Goal: Task Accomplishment & Management: Use online tool/utility

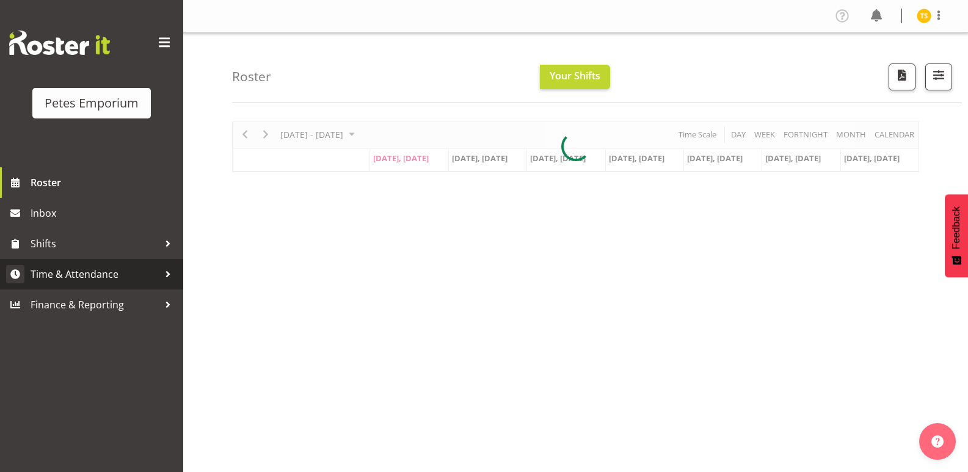
click at [112, 268] on span "Time & Attendance" at bounding box center [95, 274] width 128 height 18
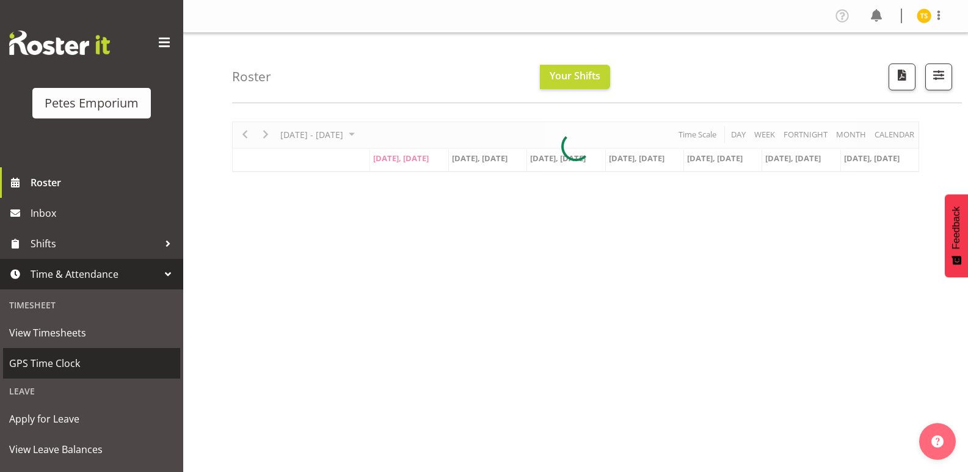
click at [64, 366] on span "GPS Time Clock" at bounding box center [91, 363] width 165 height 18
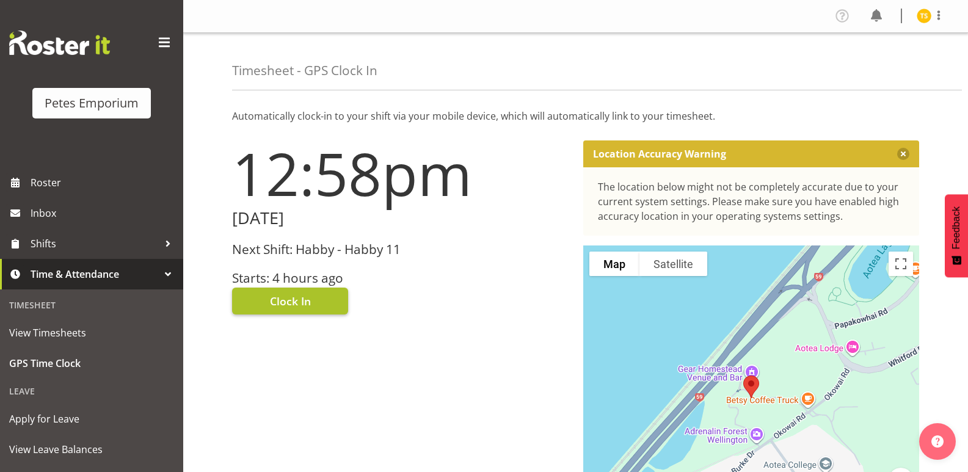
click at [290, 302] on span "Clock In" at bounding box center [290, 301] width 41 height 16
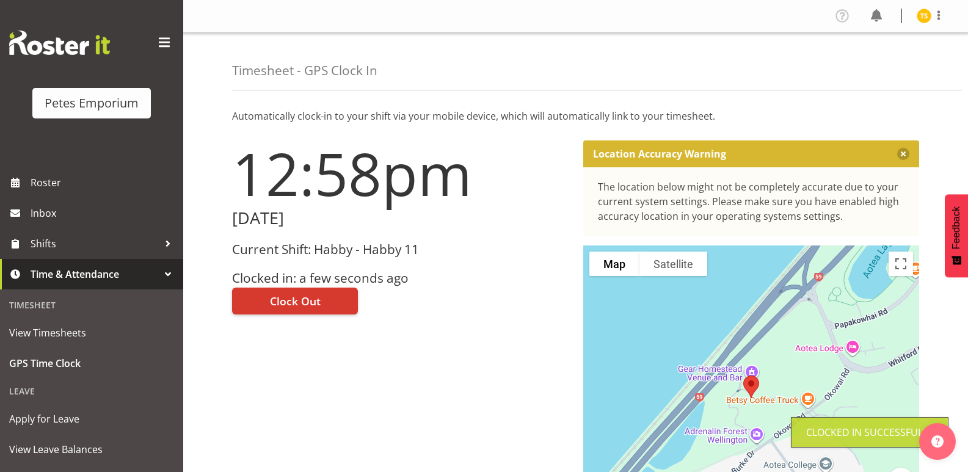
click at [922, 12] on img at bounding box center [924, 16] width 15 height 15
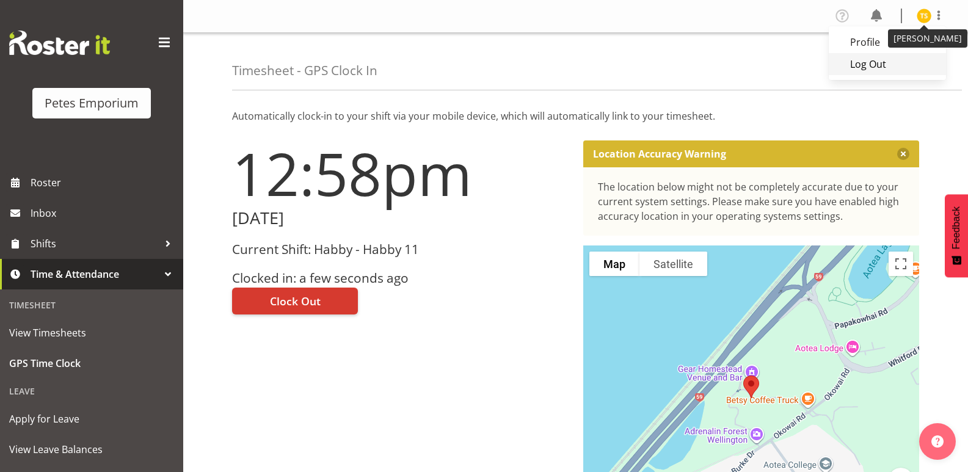
click at [880, 69] on link "Log Out" at bounding box center [887, 64] width 117 height 22
